Goal: Check status: Check status

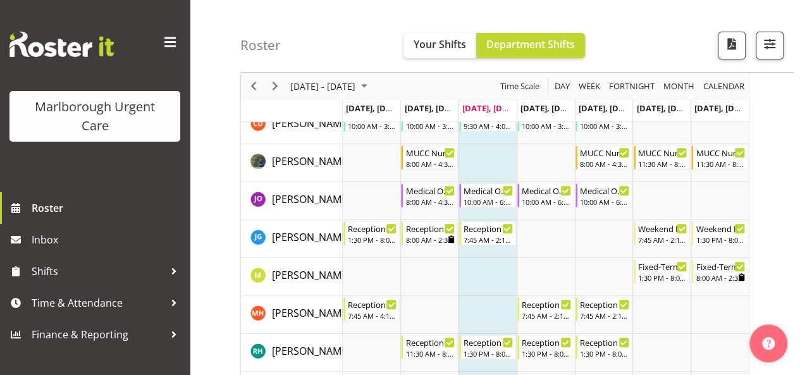
scroll to position [235, 0]
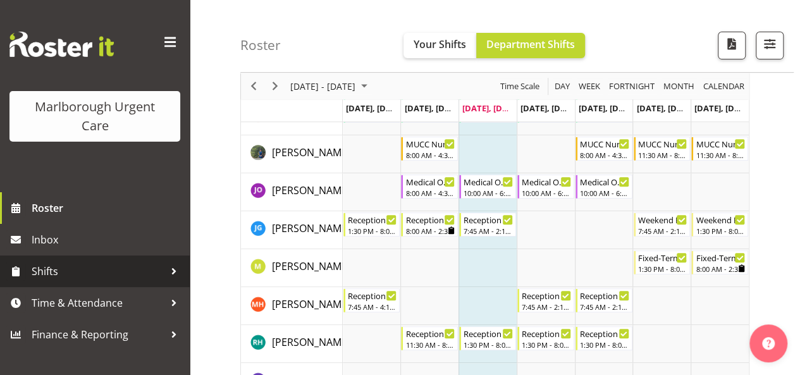
click at [134, 272] on span "Shifts" at bounding box center [98, 271] width 133 height 19
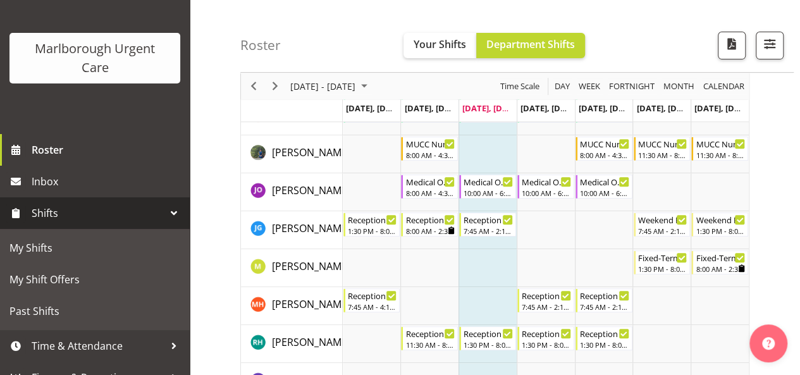
scroll to position [59, 0]
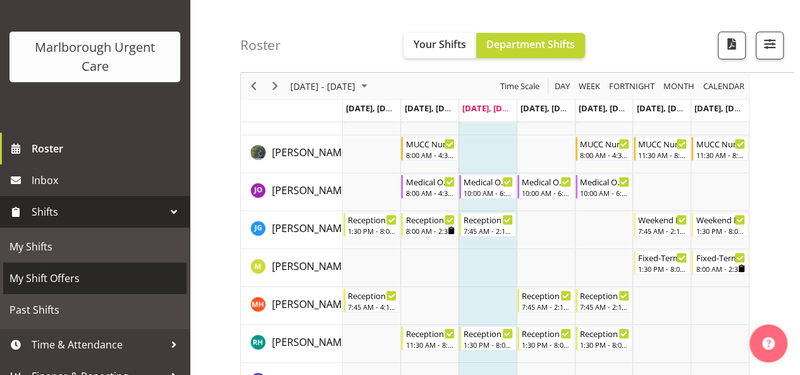
click at [106, 274] on span "My Shift Offers" at bounding box center [94, 278] width 171 height 19
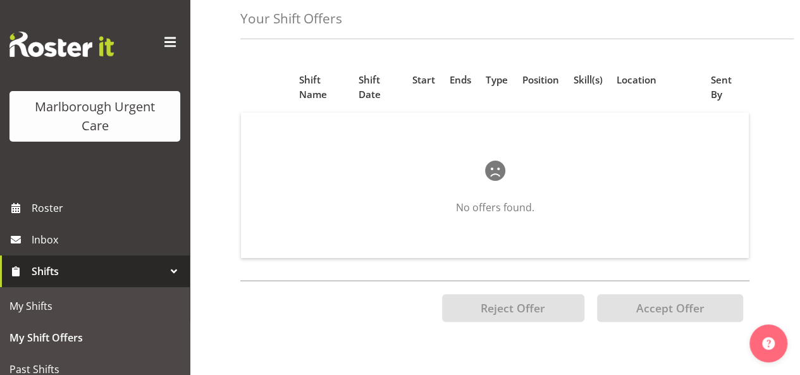
scroll to position [59, 0]
click at [85, 278] on span "Shifts" at bounding box center [98, 271] width 133 height 19
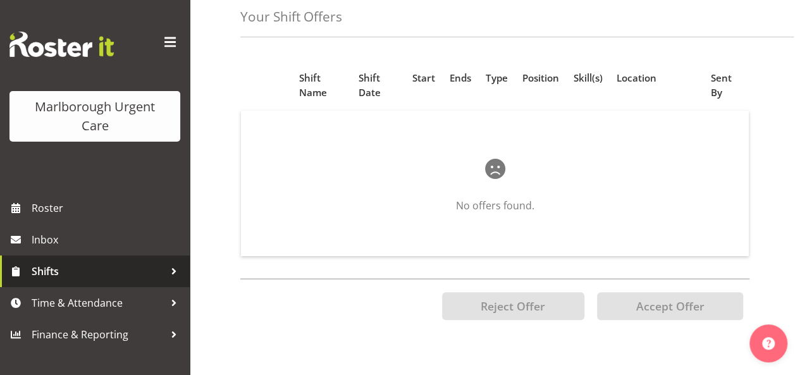
click at [93, 279] on span "Shifts" at bounding box center [98, 271] width 133 height 19
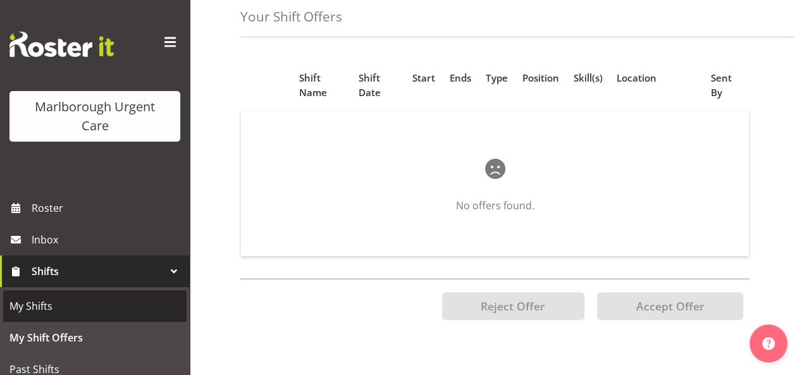
click at [72, 302] on span "My Shifts" at bounding box center [94, 306] width 171 height 19
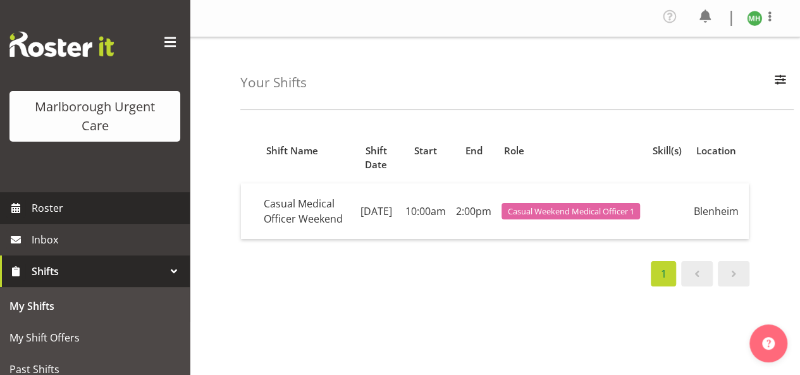
click at [65, 209] on span "Roster" at bounding box center [108, 208] width 152 height 19
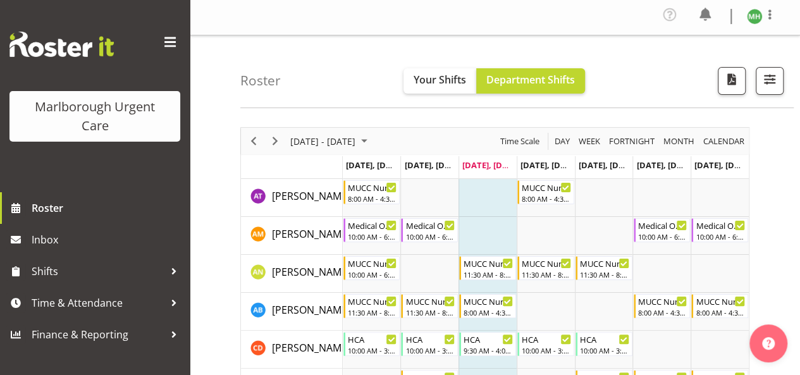
scroll to position [3, 0]
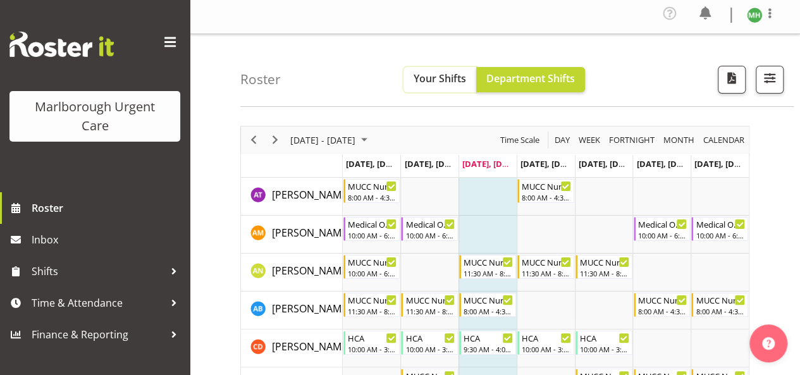
click at [443, 67] on button "Your Shifts" at bounding box center [440, 79] width 73 height 25
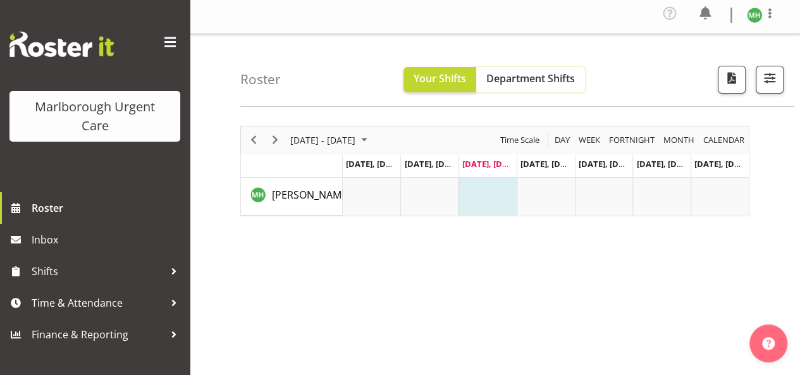
click at [542, 74] on span "Department Shifts" at bounding box center [531, 78] width 89 height 14
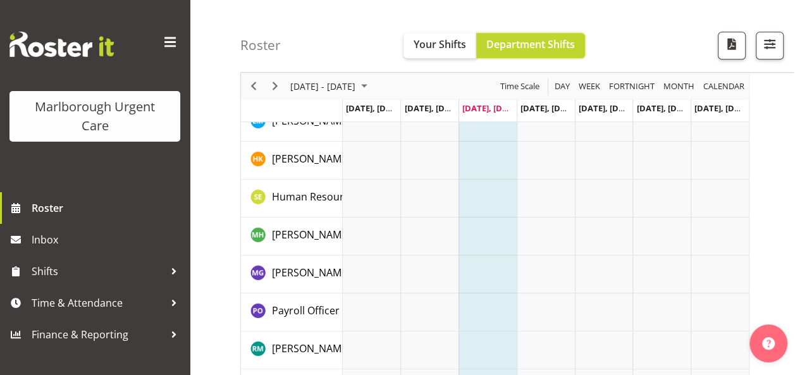
scroll to position [600, 0]
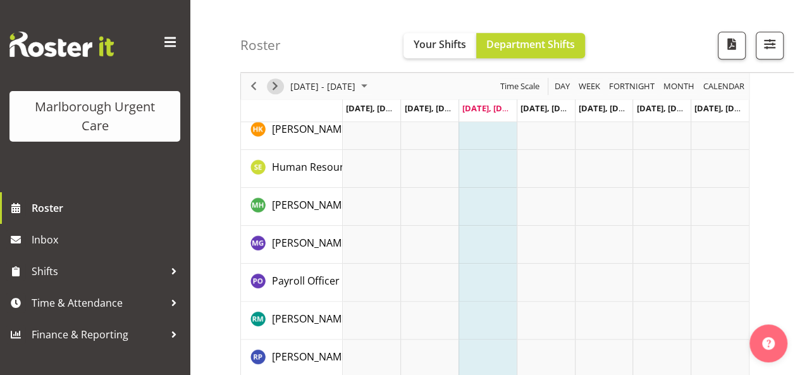
click at [276, 87] on span "Next" at bounding box center [275, 86] width 15 height 16
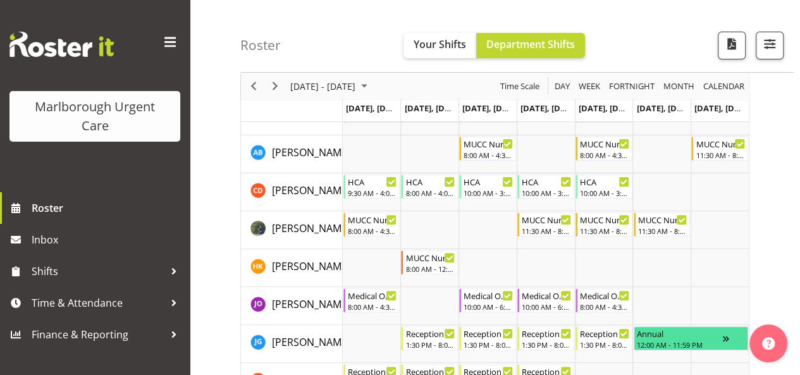
scroll to position [159, 0]
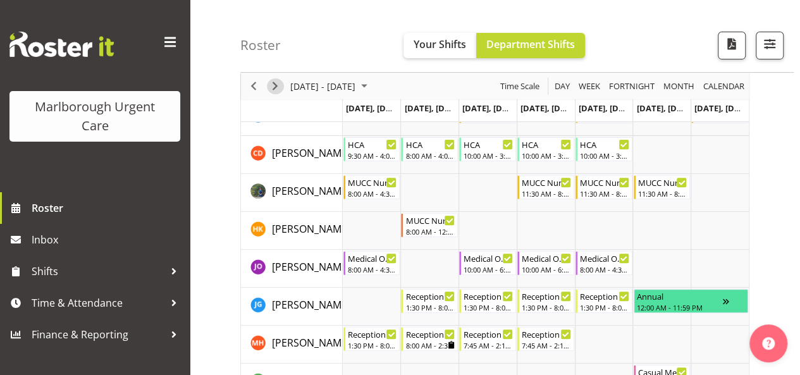
click at [280, 83] on span "Next" at bounding box center [275, 86] width 15 height 16
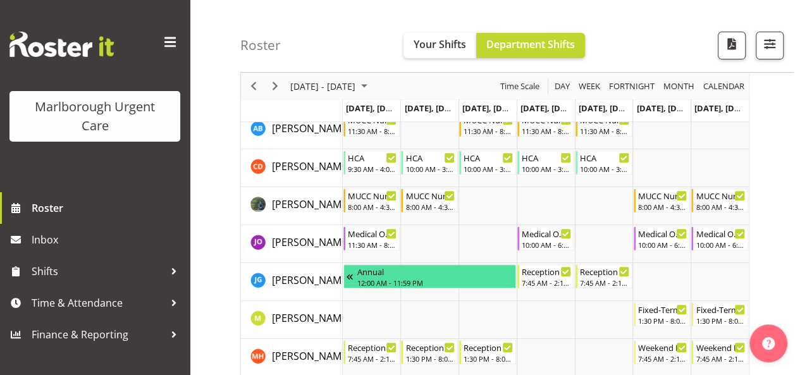
scroll to position [175, 0]
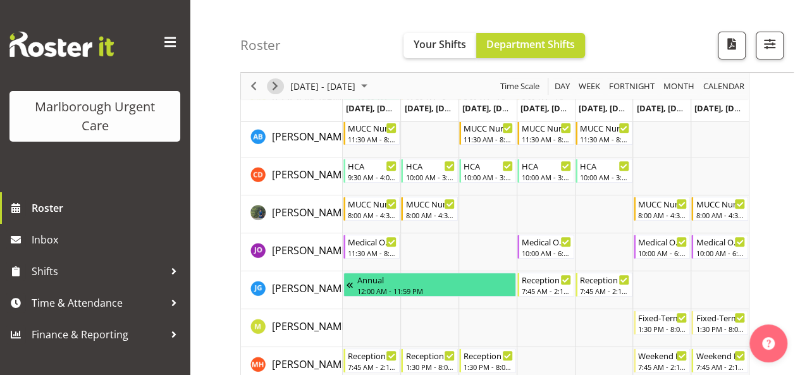
click at [280, 89] on span "Next" at bounding box center [275, 86] width 15 height 16
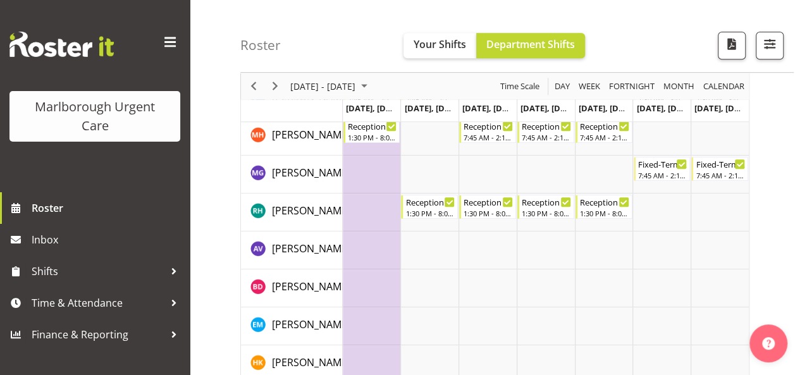
scroll to position [370, 0]
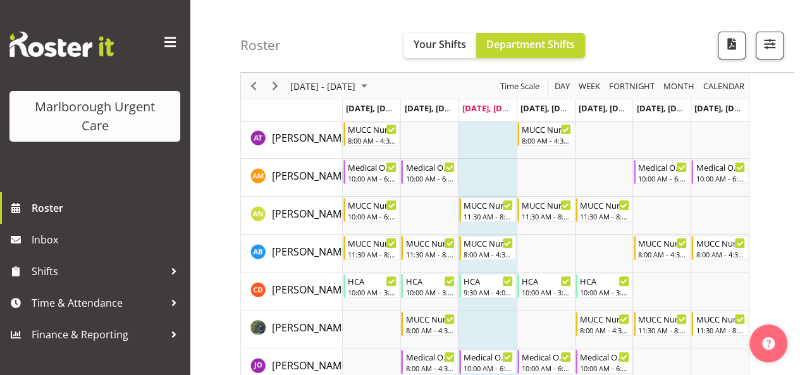
scroll to position [62, 0]
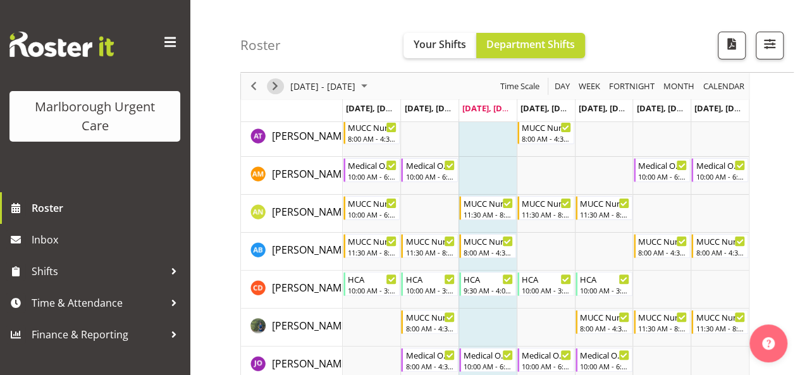
click at [278, 82] on span "Next" at bounding box center [275, 86] width 15 height 16
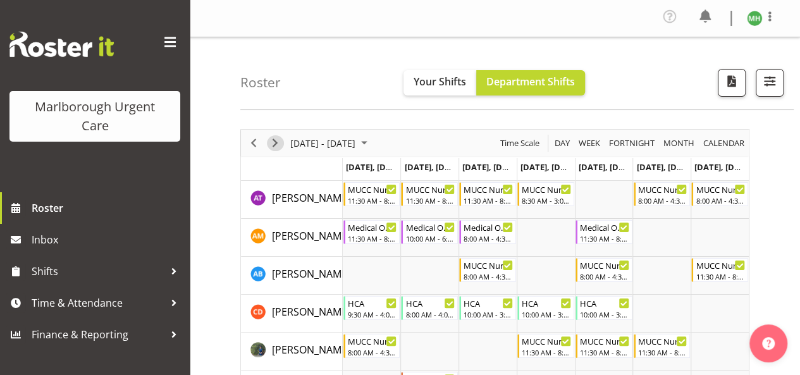
click at [280, 142] on span "Next" at bounding box center [275, 143] width 15 height 16
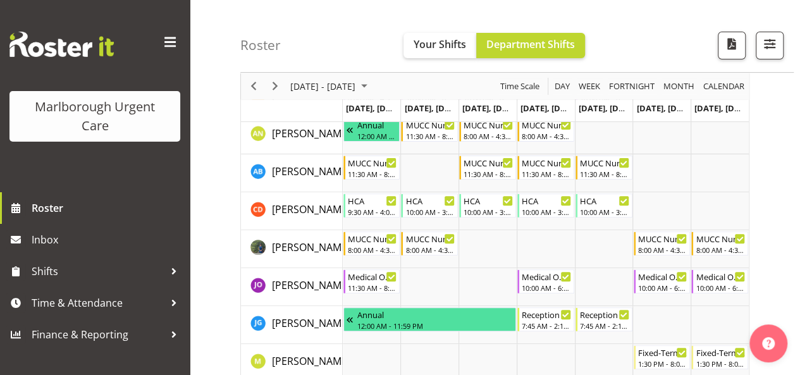
scroll to position [141, 0]
